Goal: Transaction & Acquisition: Purchase product/service

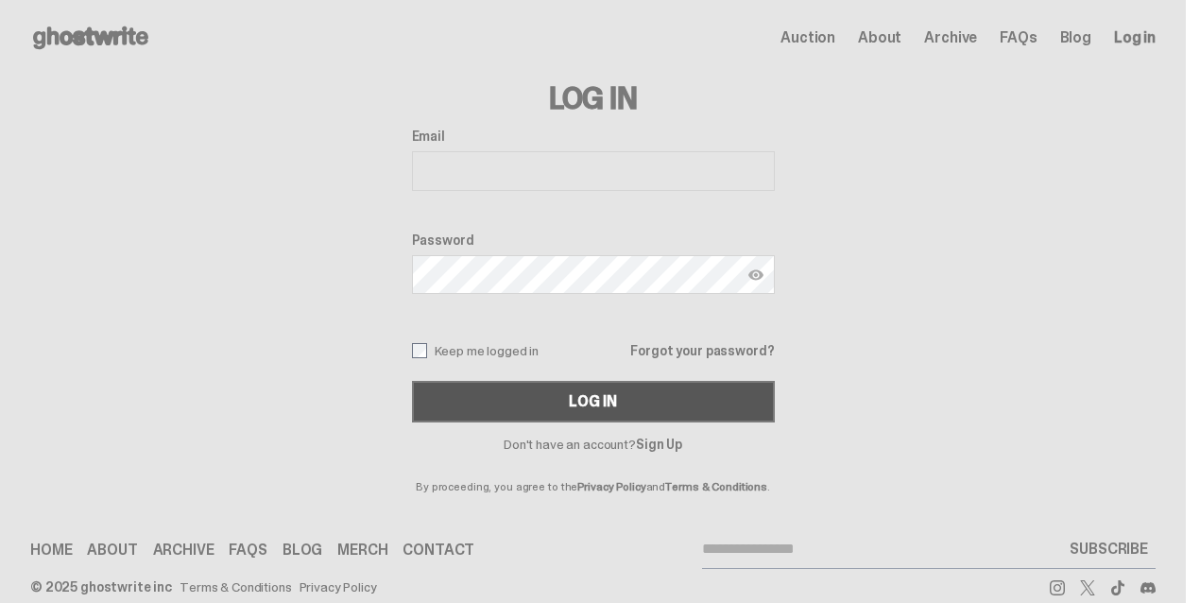
type input "**********"
click at [579, 400] on div "Log In" at bounding box center [592, 401] width 47 height 15
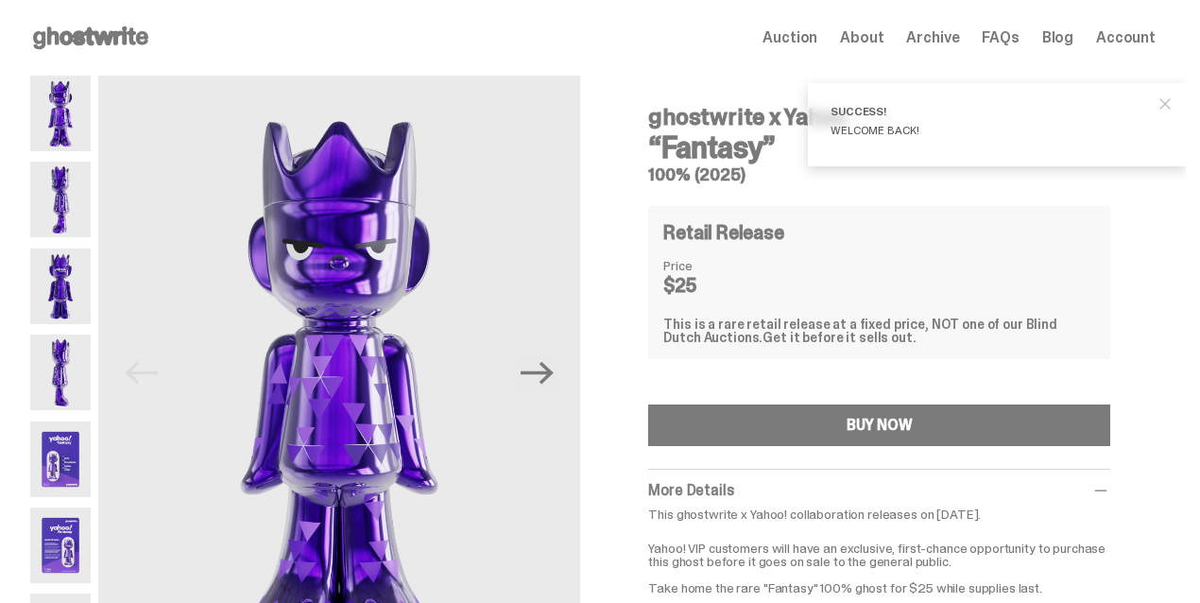
click at [1174, 100] on span "close" at bounding box center [1164, 103] width 19 height 19
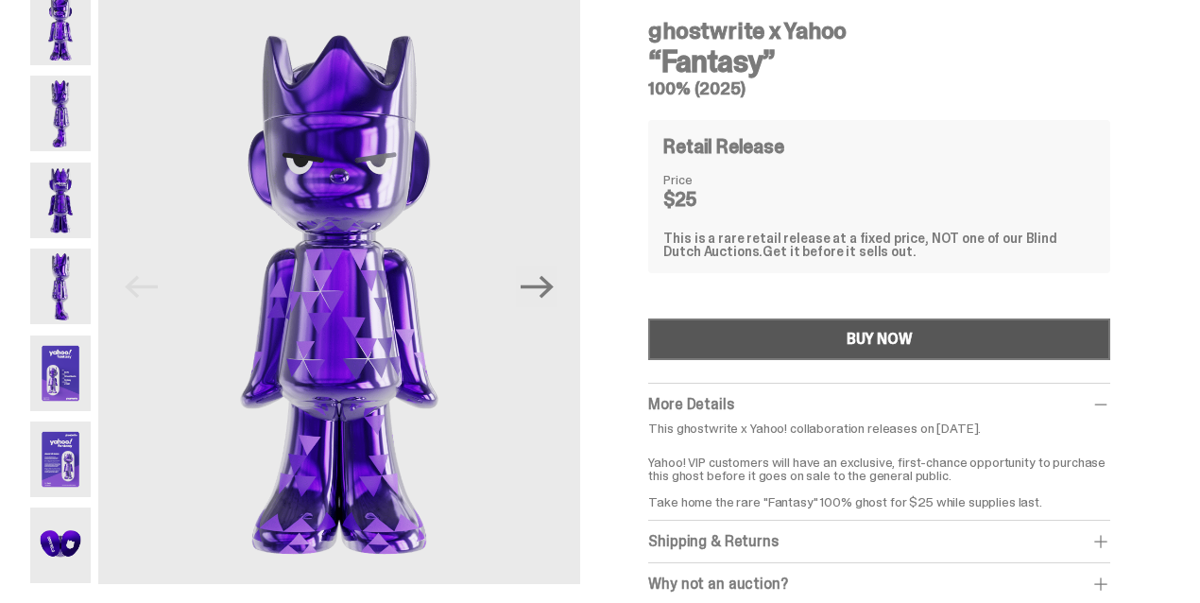
scroll to position [126, 0]
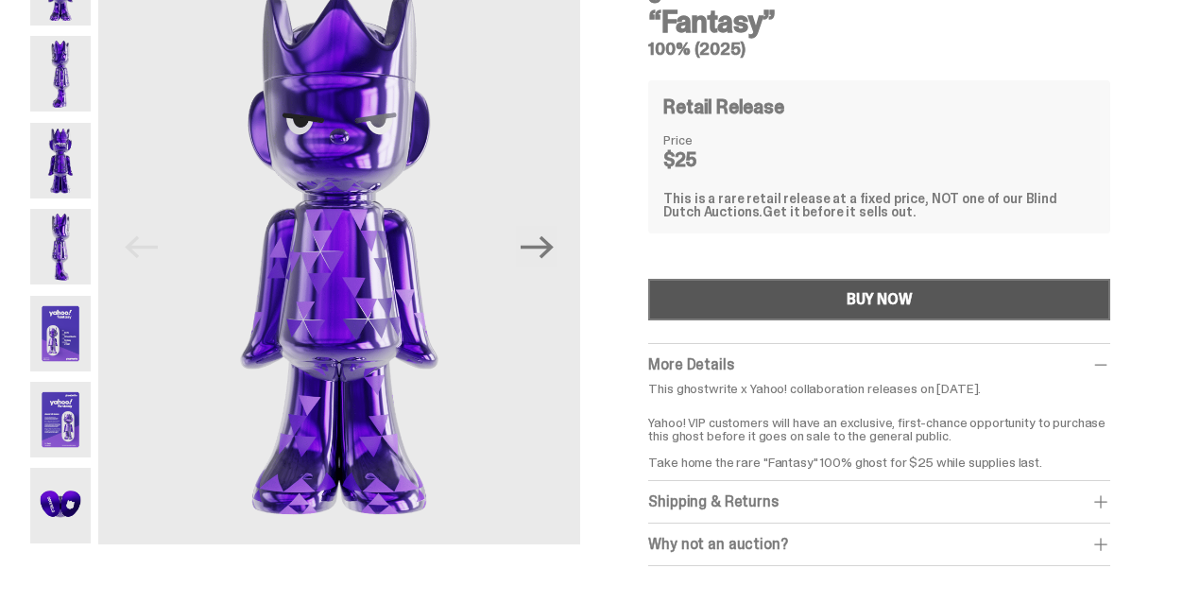
click at [871, 298] on div "BUY NOW" at bounding box center [879, 299] width 66 height 15
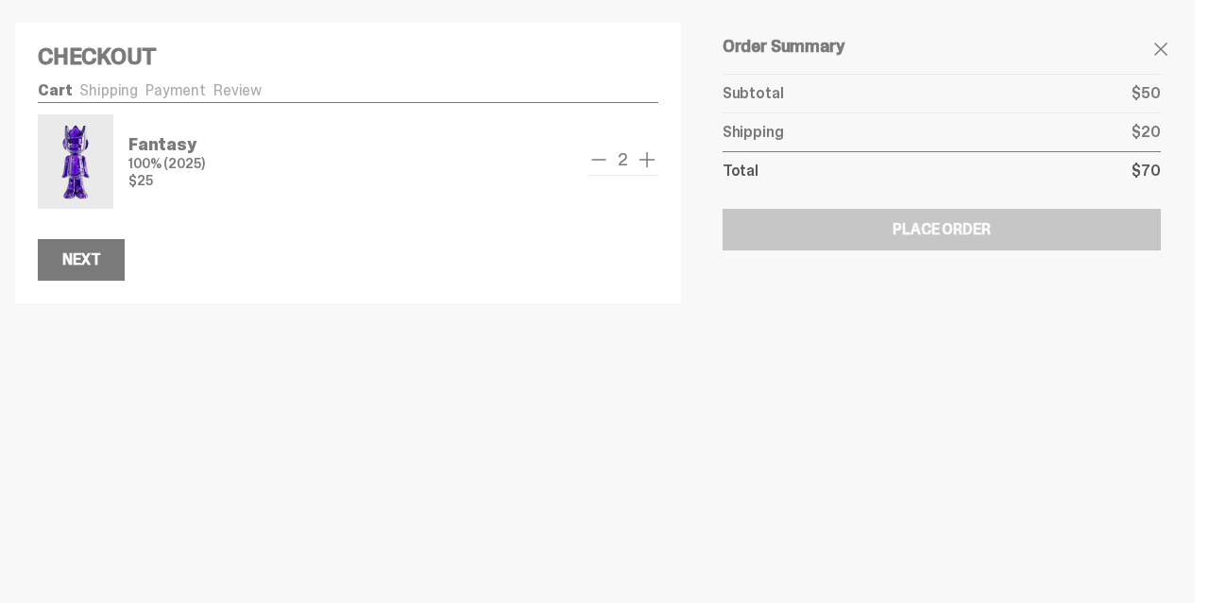
click at [606, 162] on span "remove one" at bounding box center [598, 159] width 23 height 23
click at [91, 256] on div "Next" at bounding box center [81, 259] width 38 height 15
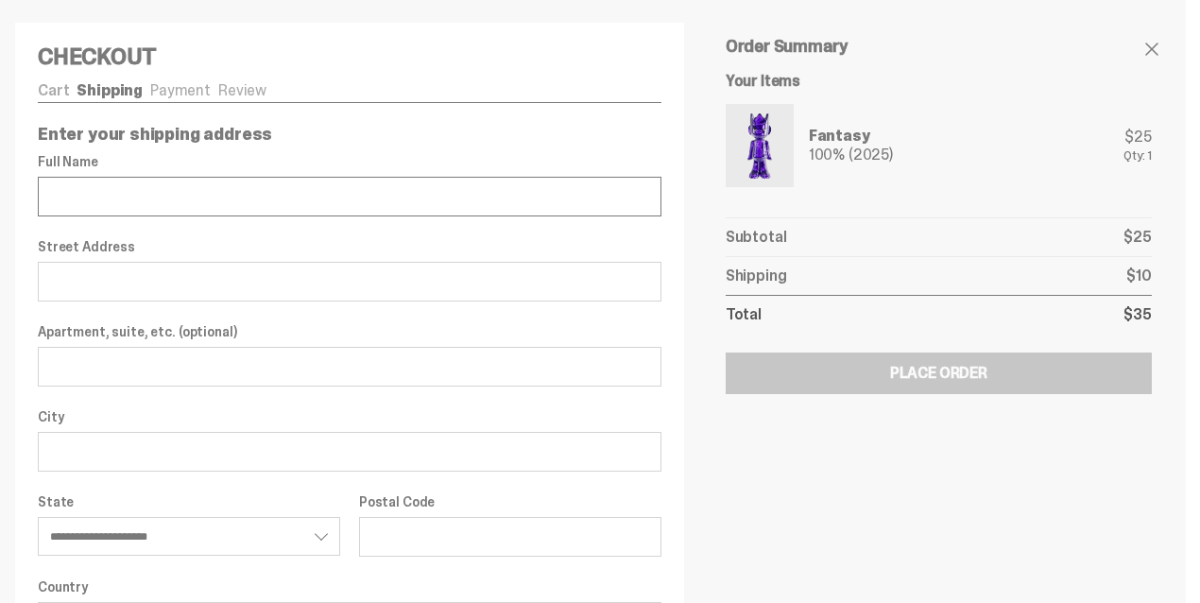
click at [203, 204] on input "Full Name" at bounding box center [349, 197] width 623 height 40
type input "**********"
type input "********"
select select "**"
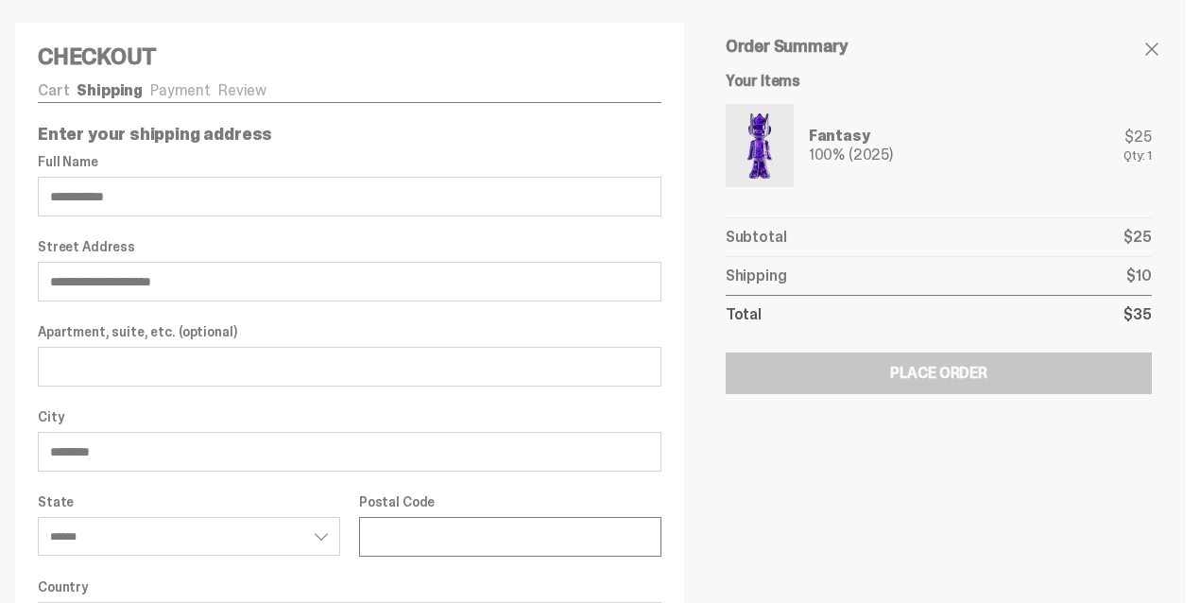
type input "**********"
select select "**"
type input "**********"
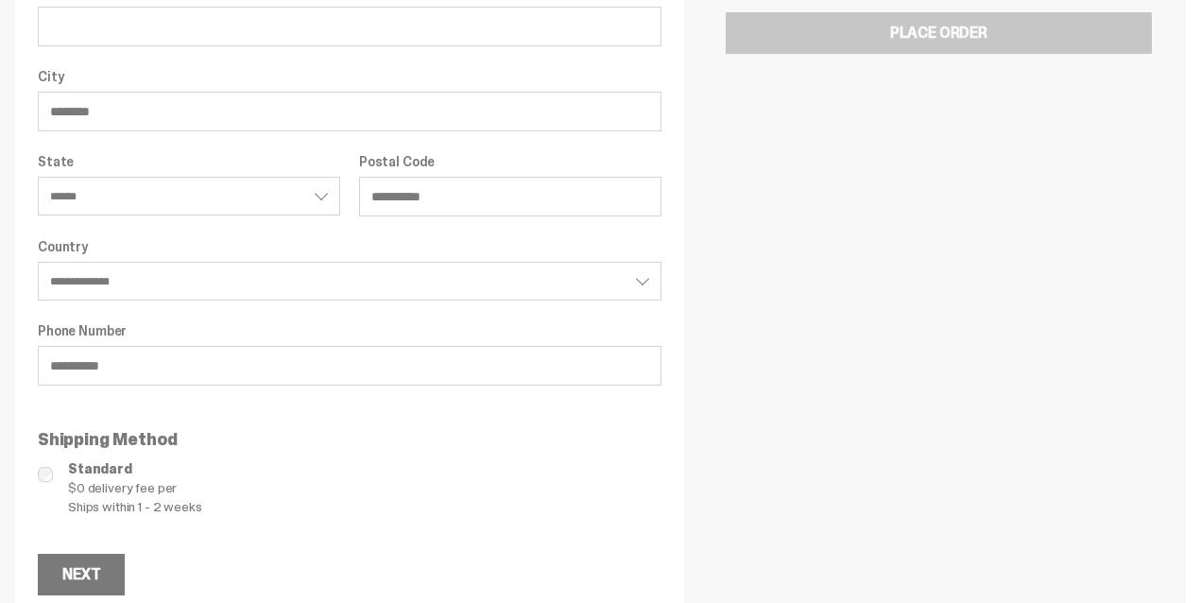
scroll to position [359, 0]
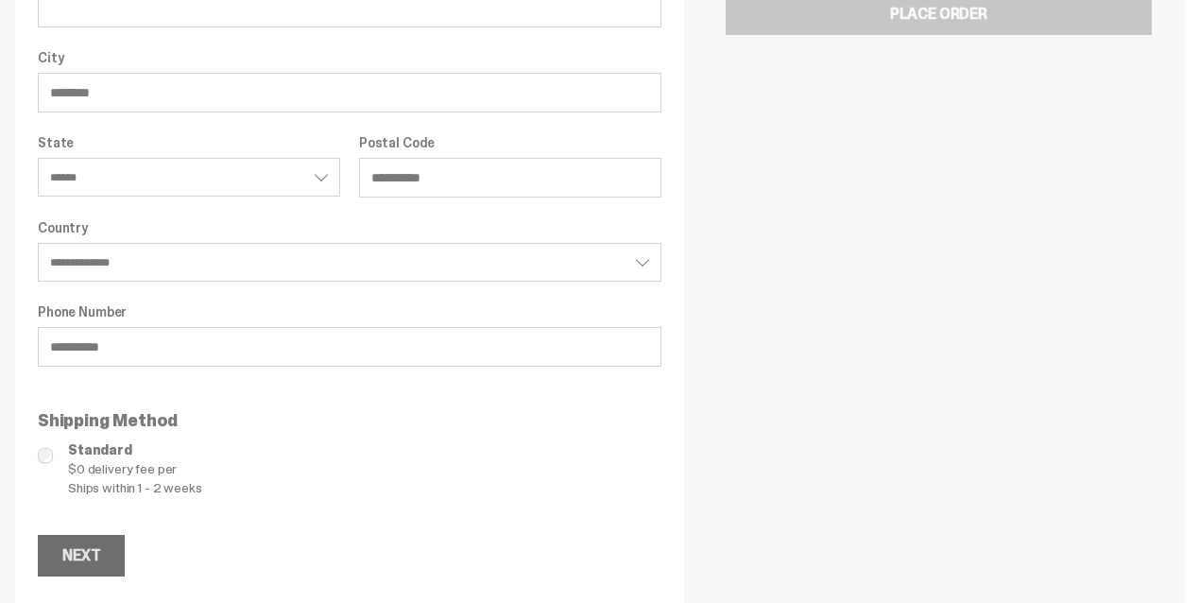
click at [87, 548] on div "Next" at bounding box center [81, 555] width 38 height 15
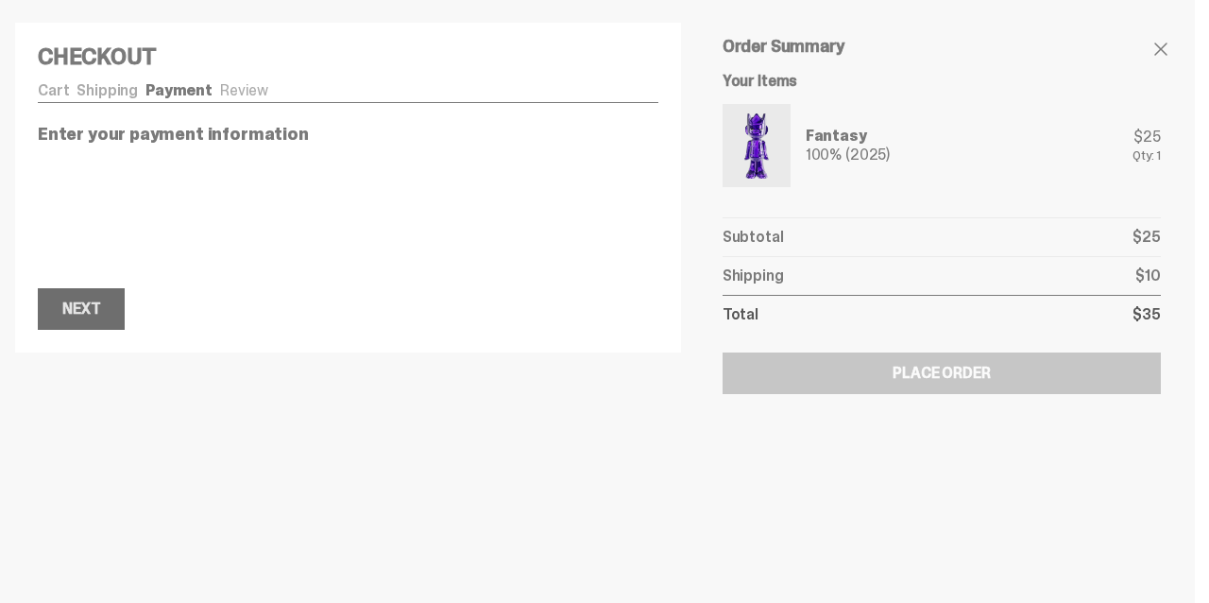
click at [83, 294] on button "Next Next" at bounding box center [81, 309] width 87 height 42
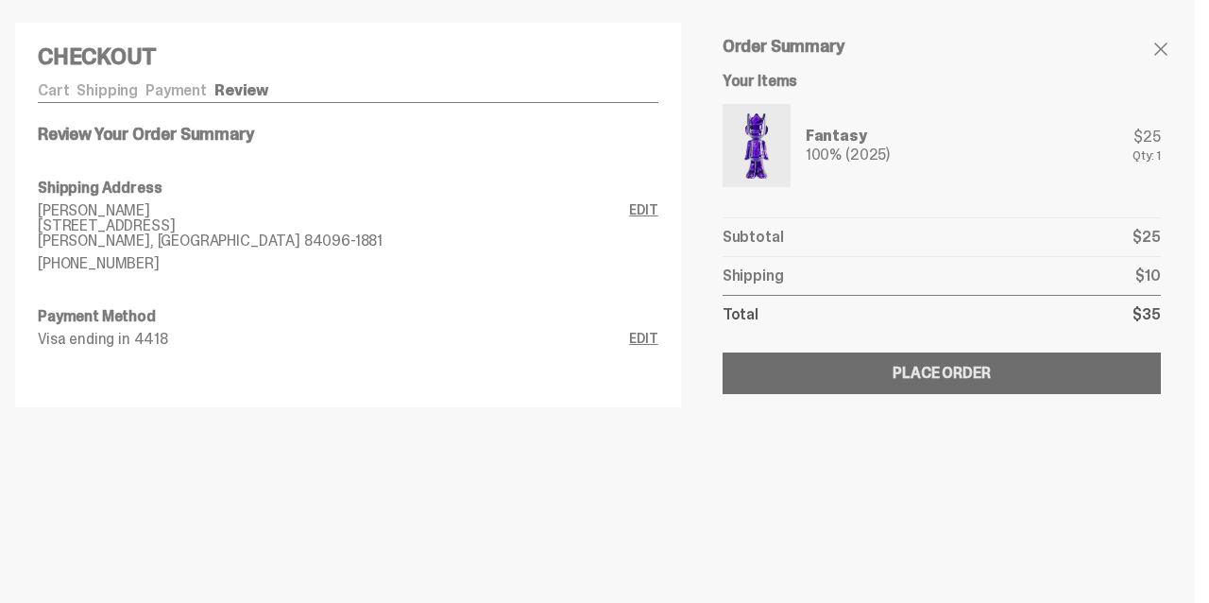
click at [932, 378] on div "Place Order" at bounding box center [941, 373] width 97 height 15
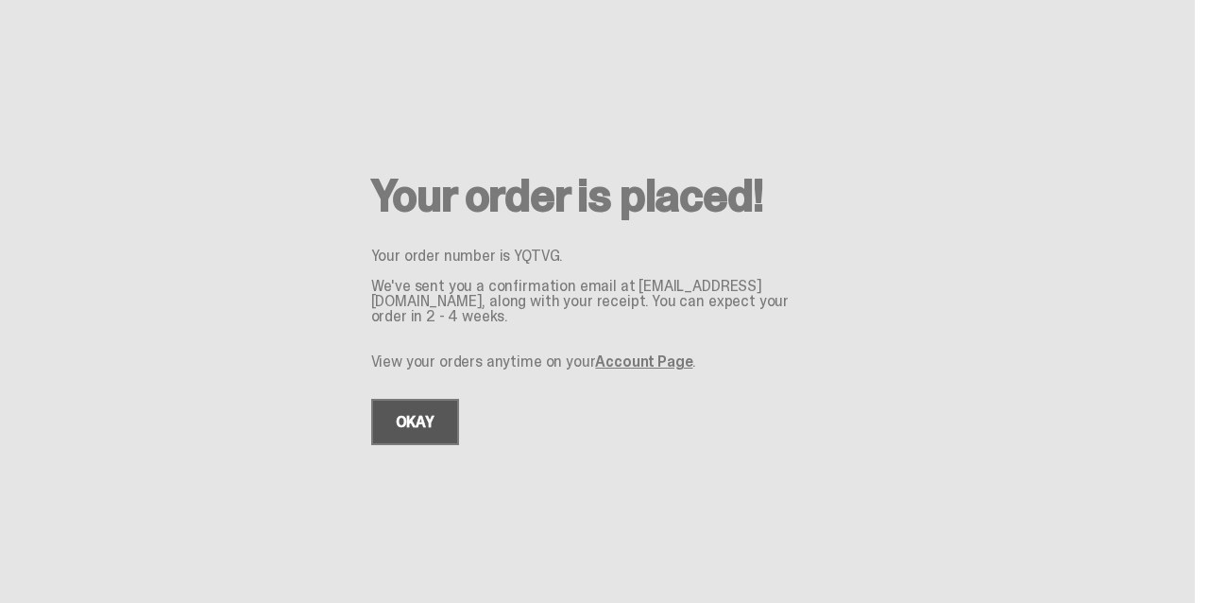
click at [393, 414] on link "OKAY" at bounding box center [415, 422] width 88 height 46
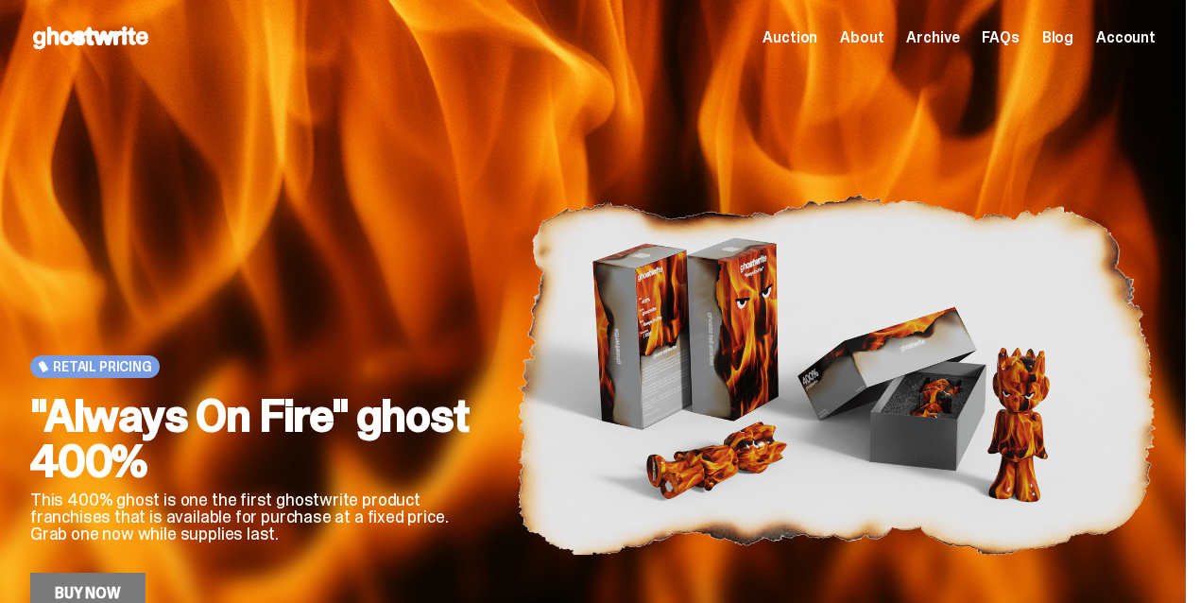
click at [1130, 42] on span "Account" at bounding box center [1126, 37] width 60 height 15
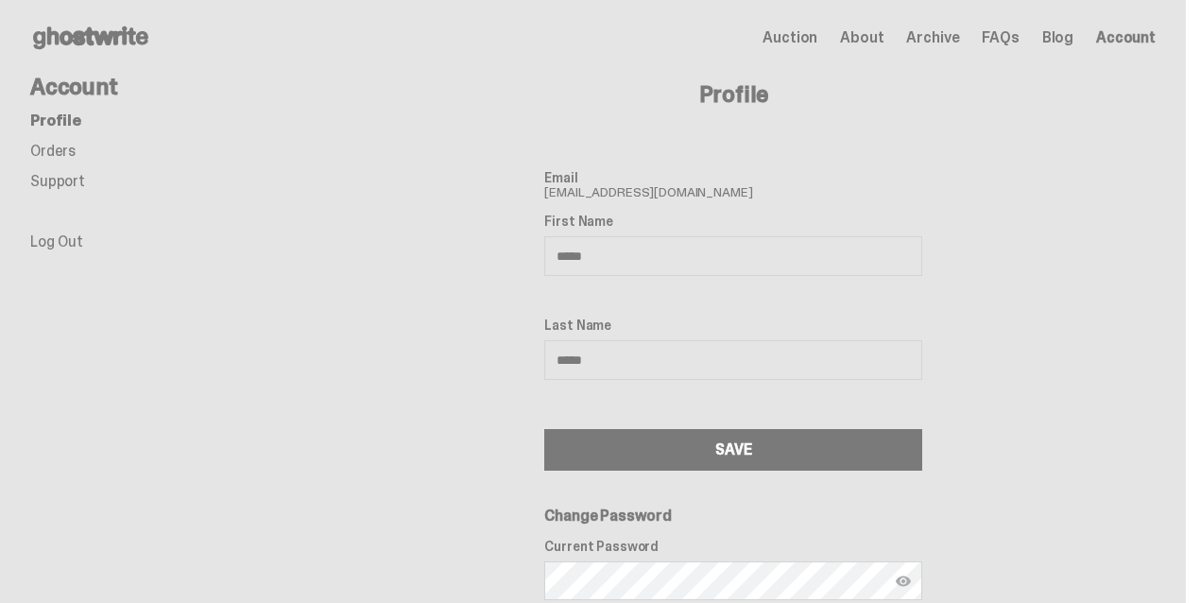
click at [76, 144] on link "Orders" at bounding box center [52, 151] width 45 height 20
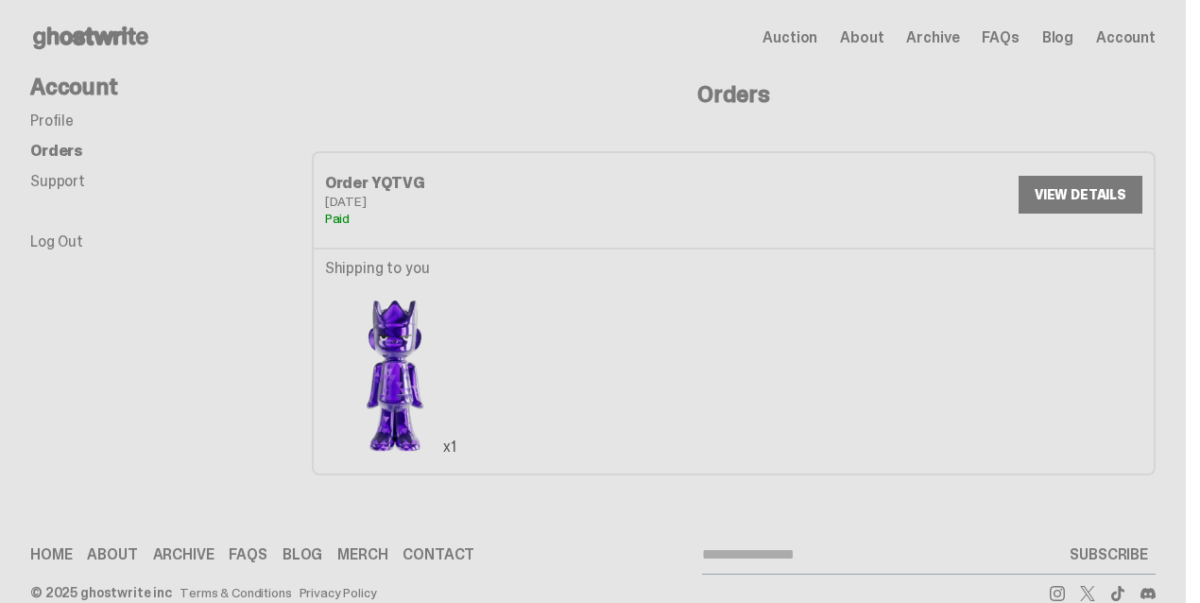
scroll to position [35, 0]
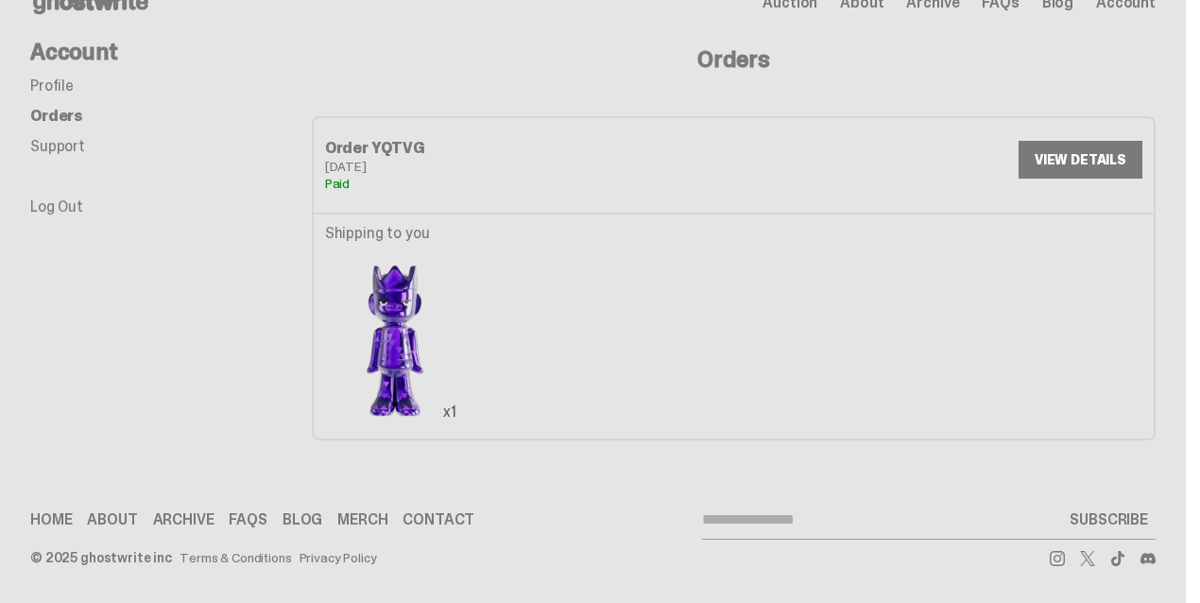
click at [361, 519] on link "Merch" at bounding box center [362, 519] width 50 height 15
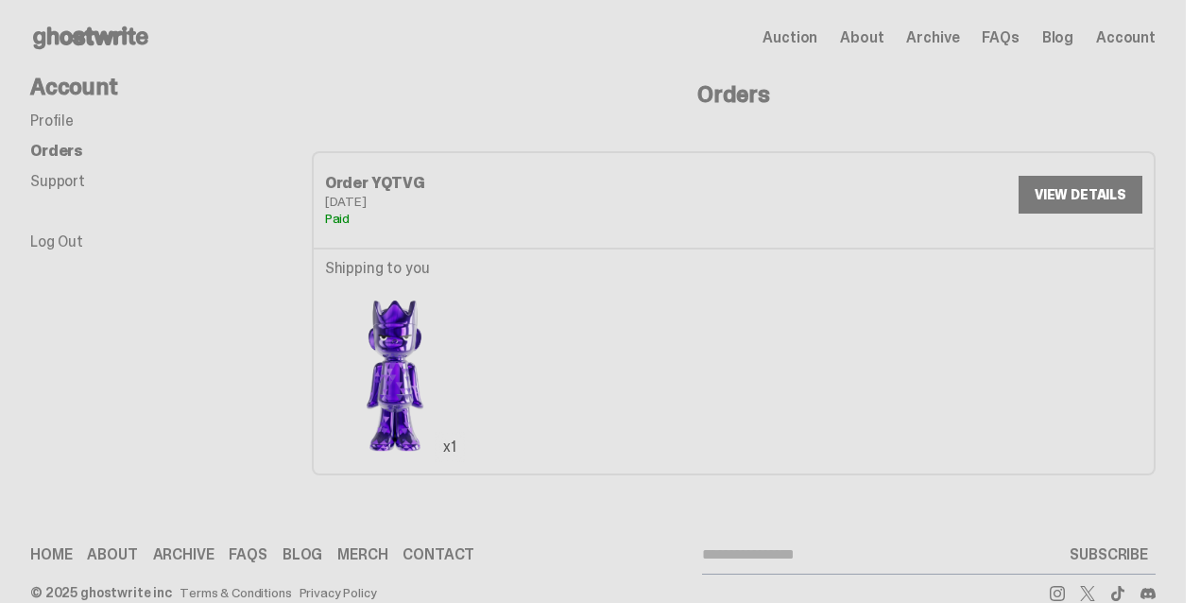
click at [117, 40] on use at bounding box center [90, 37] width 115 height 23
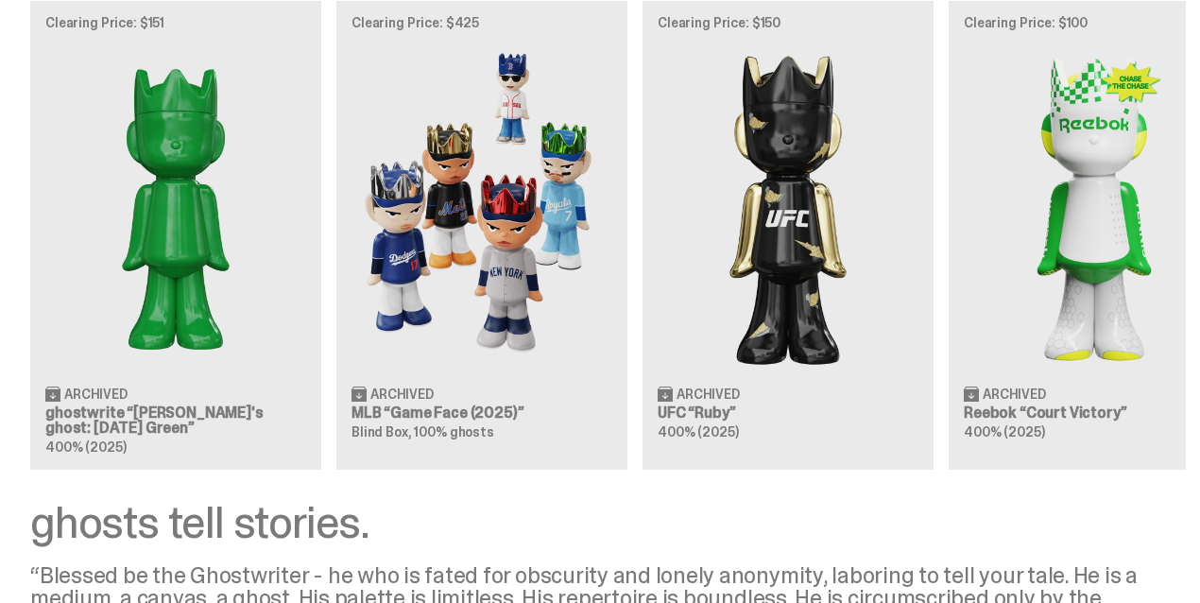
scroll to position [1478, 0]
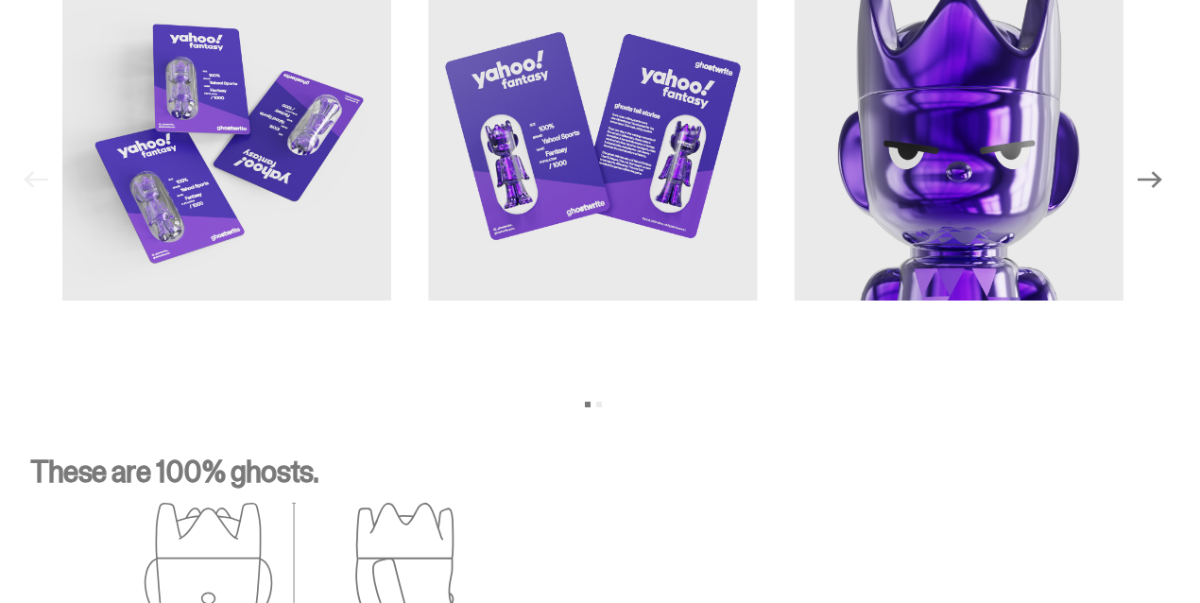
scroll to position [2008, 0]
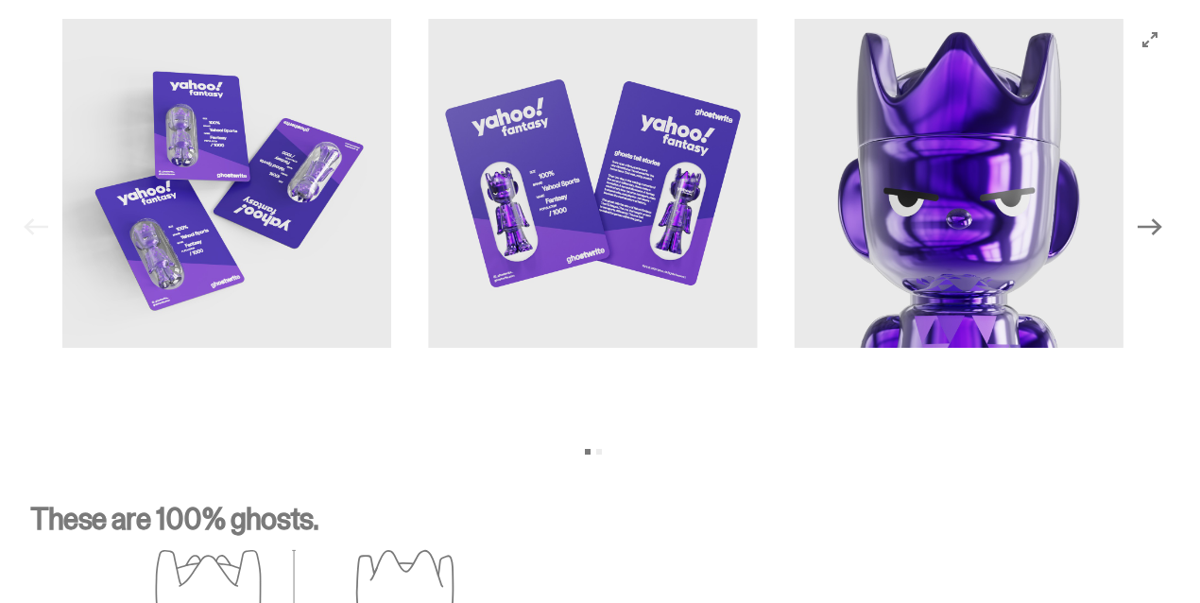
click at [1170, 227] on button "Next" at bounding box center [1150, 228] width 42 height 42
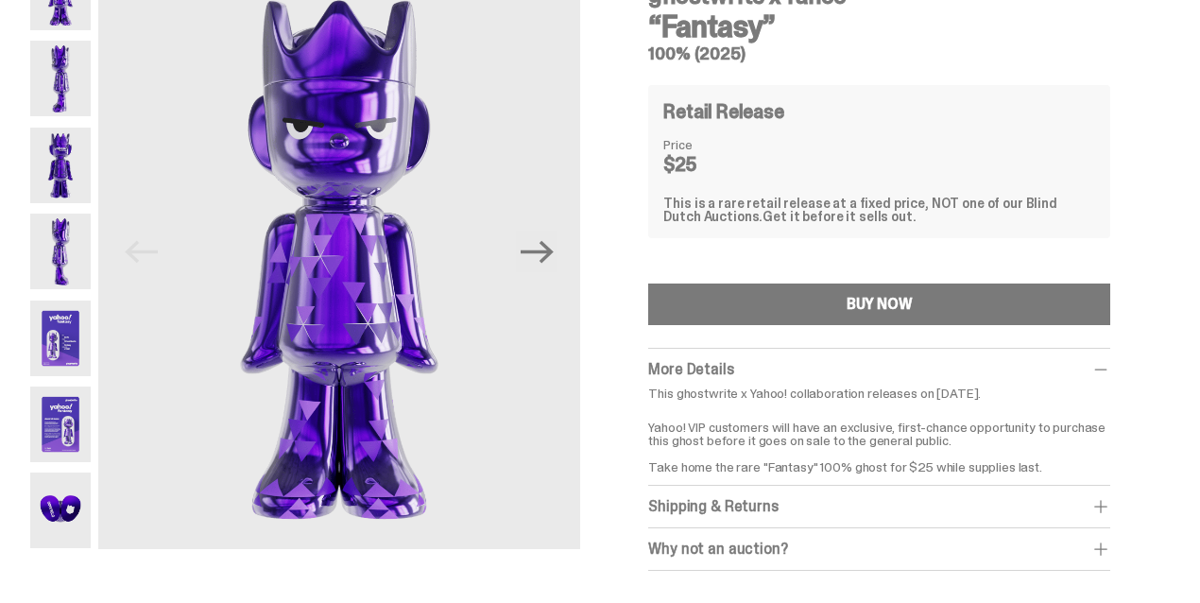
scroll to position [0, 0]
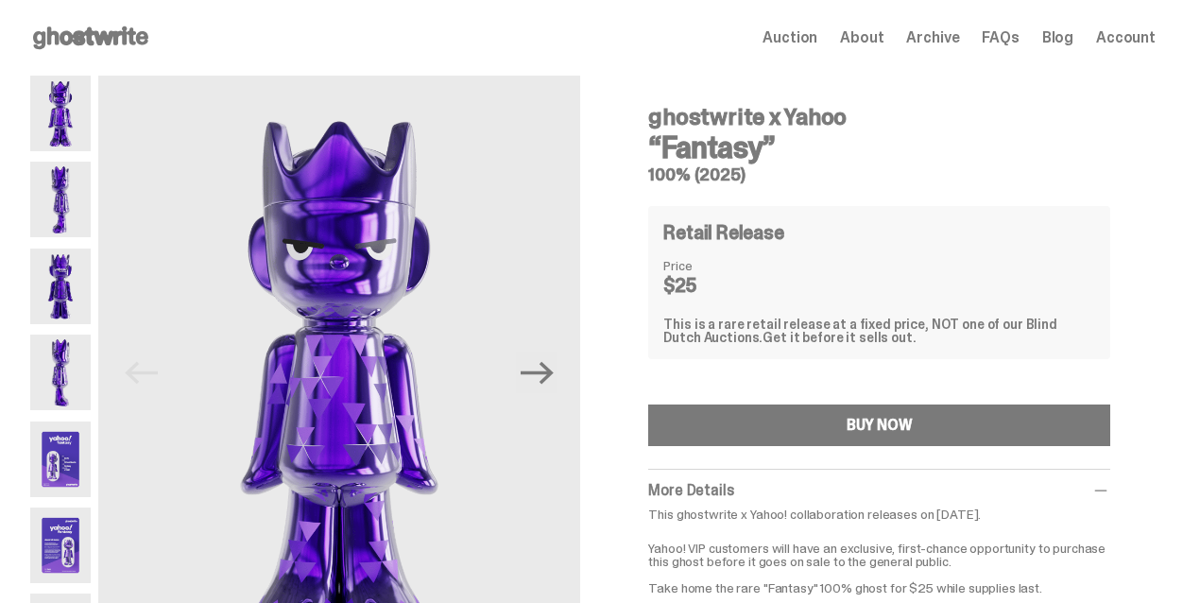
drag, startPoint x: 661, startPoint y: 118, endPoint x: 786, endPoint y: 151, distance: 129.0
click at [786, 151] on div "ghostwrite x Yahoo “Fantasy” 100% (2025)" at bounding box center [879, 137] width 462 height 93
copy div "ghostwrite x Yahoo “Fantasy”"
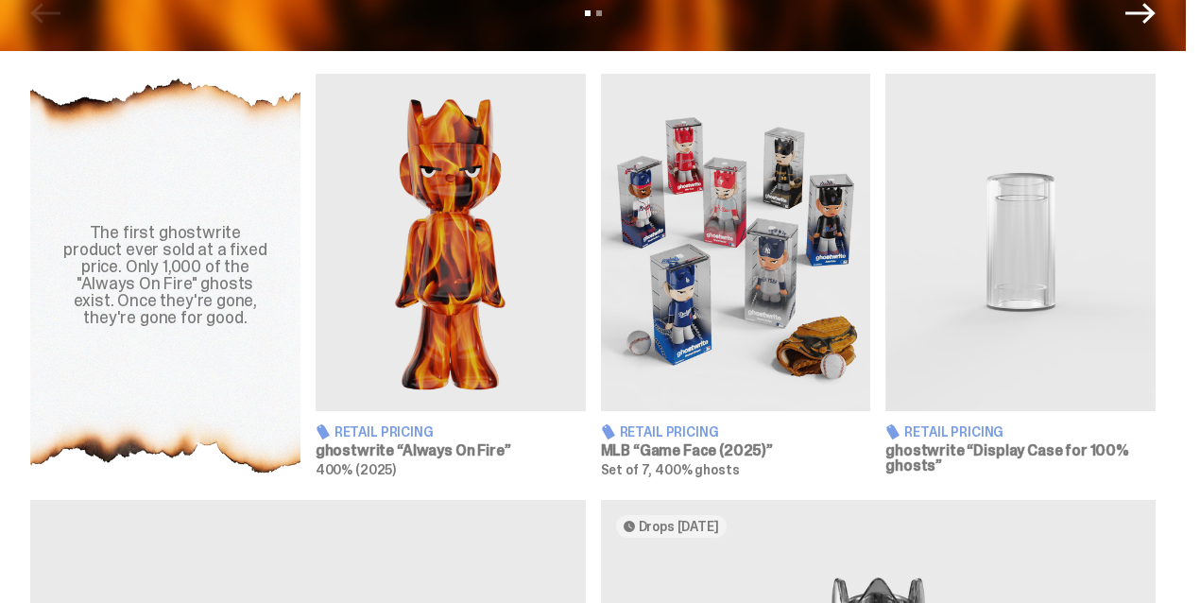
scroll to position [692, 0]
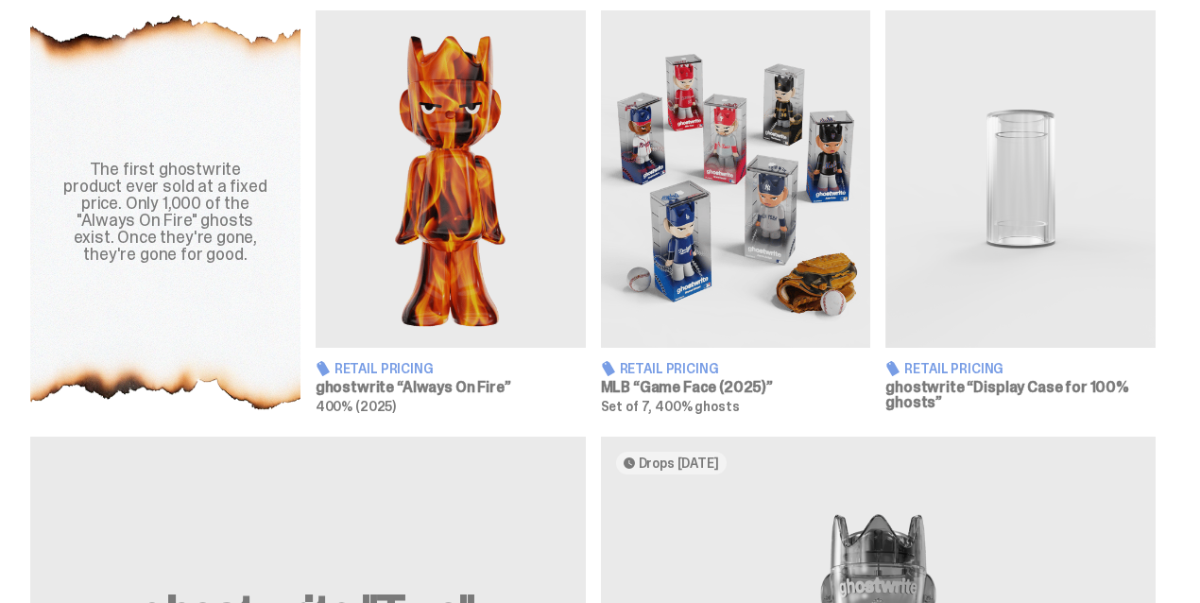
click at [412, 365] on span "Retail Pricing" at bounding box center [383, 368] width 99 height 13
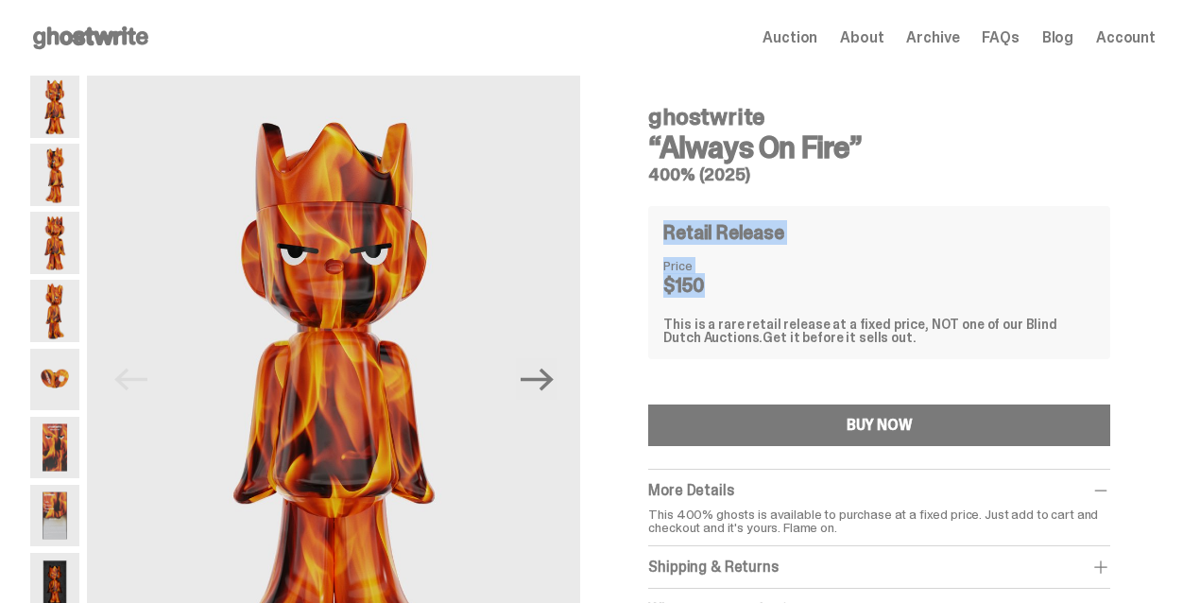
drag, startPoint x: 708, startPoint y: 283, endPoint x: 668, endPoint y: 230, distance: 67.4
click at [668, 230] on div "Retail Release Price $150 This is a rare retail release at a fixed price, NOT o…" at bounding box center [879, 282] width 462 height 153
click at [887, 285] on div "Price $150" at bounding box center [879, 277] width 432 height 36
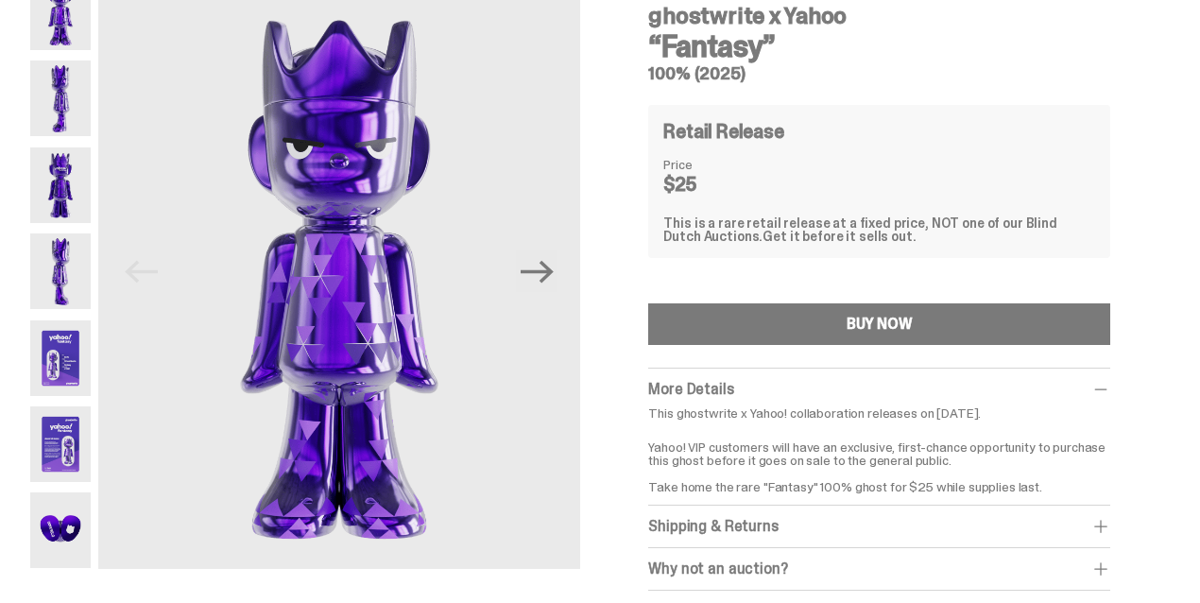
scroll to position [251, 0]
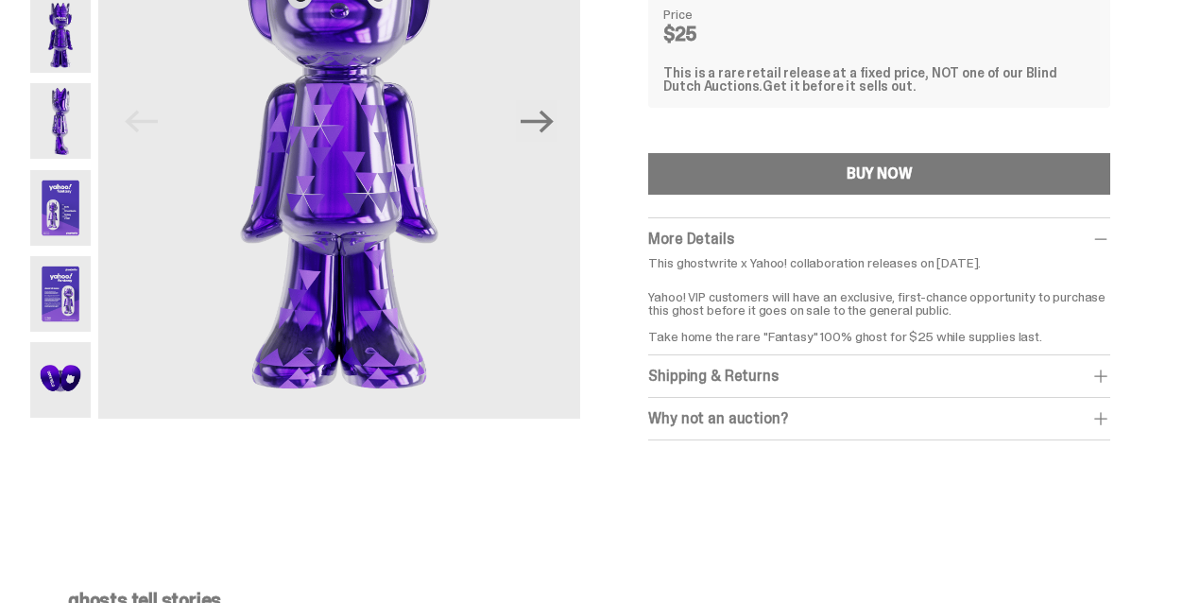
click at [1099, 417] on span at bounding box center [1100, 418] width 19 height 19
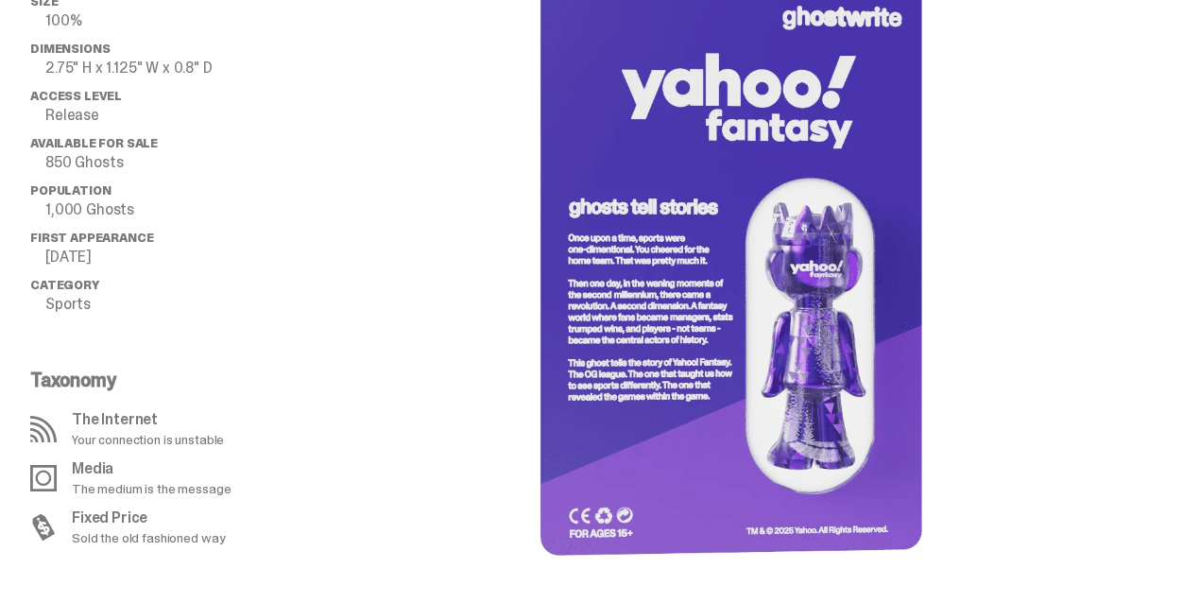
scroll to position [1196, 0]
